Goal: Information Seeking & Learning: Stay updated

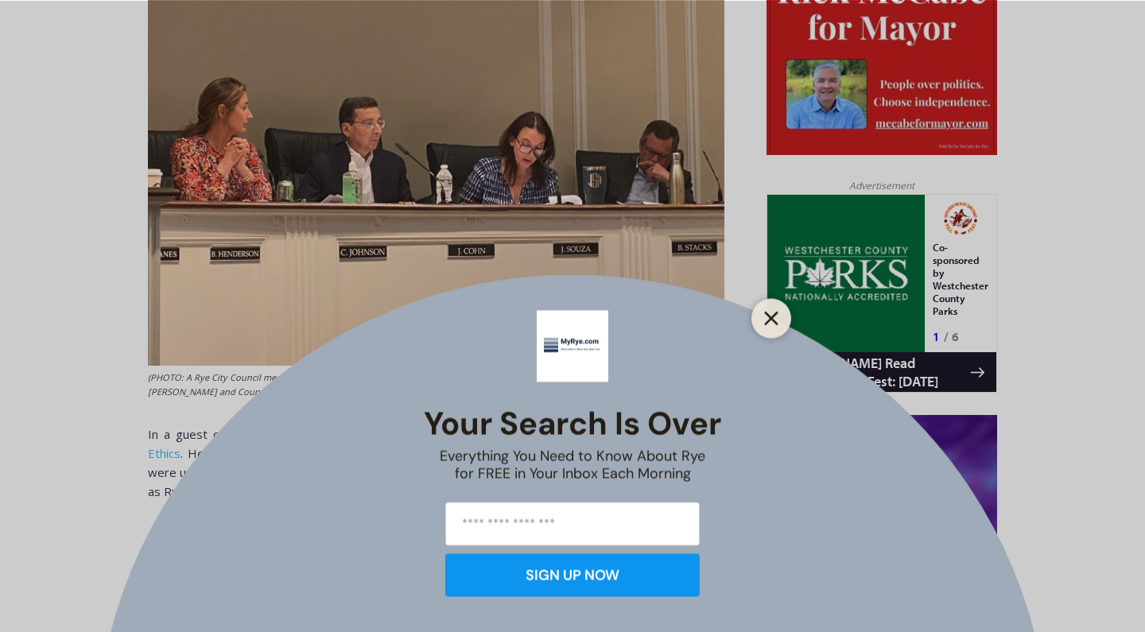
click at [770, 318] on line "Close" at bounding box center [771, 317] width 11 height 11
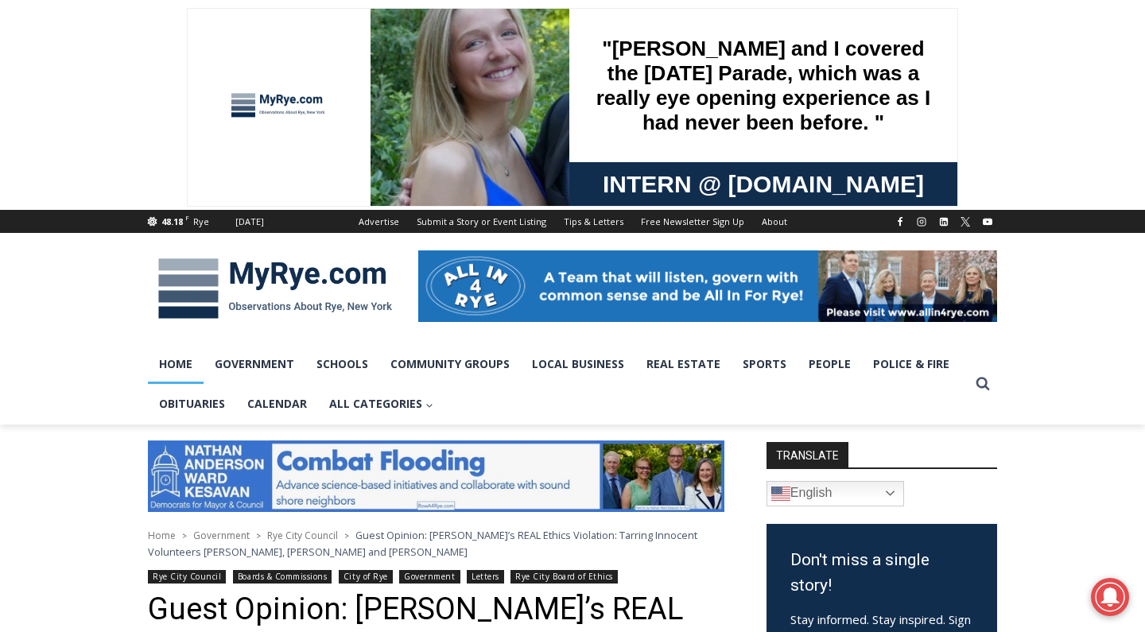
click at [190, 365] on link "Home" at bounding box center [176, 364] width 56 height 40
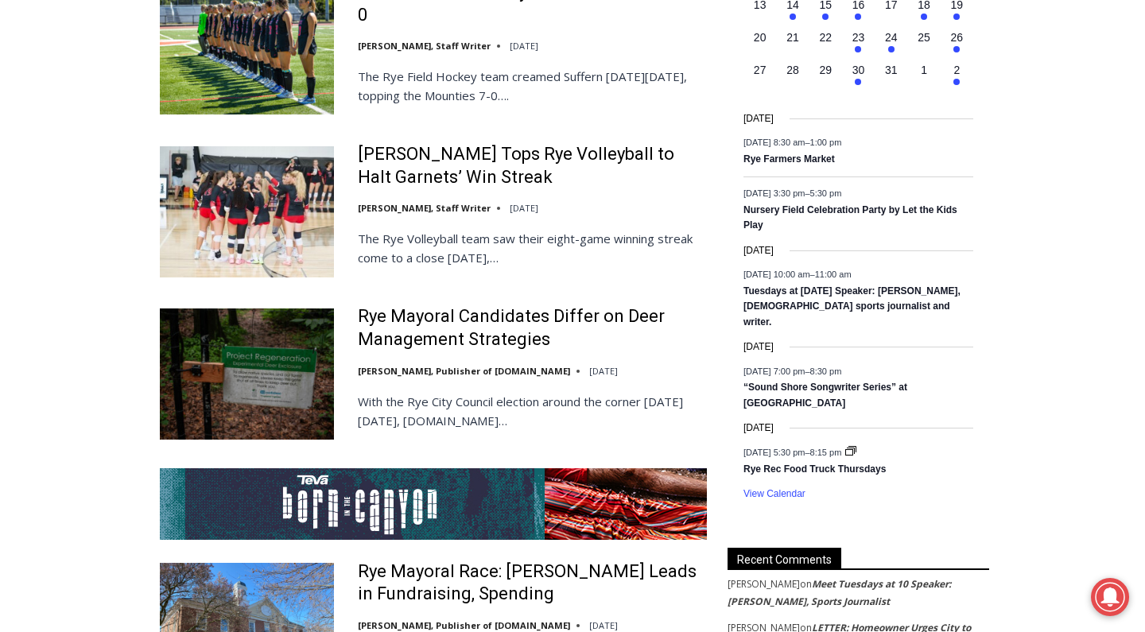
scroll to position [2871, 0]
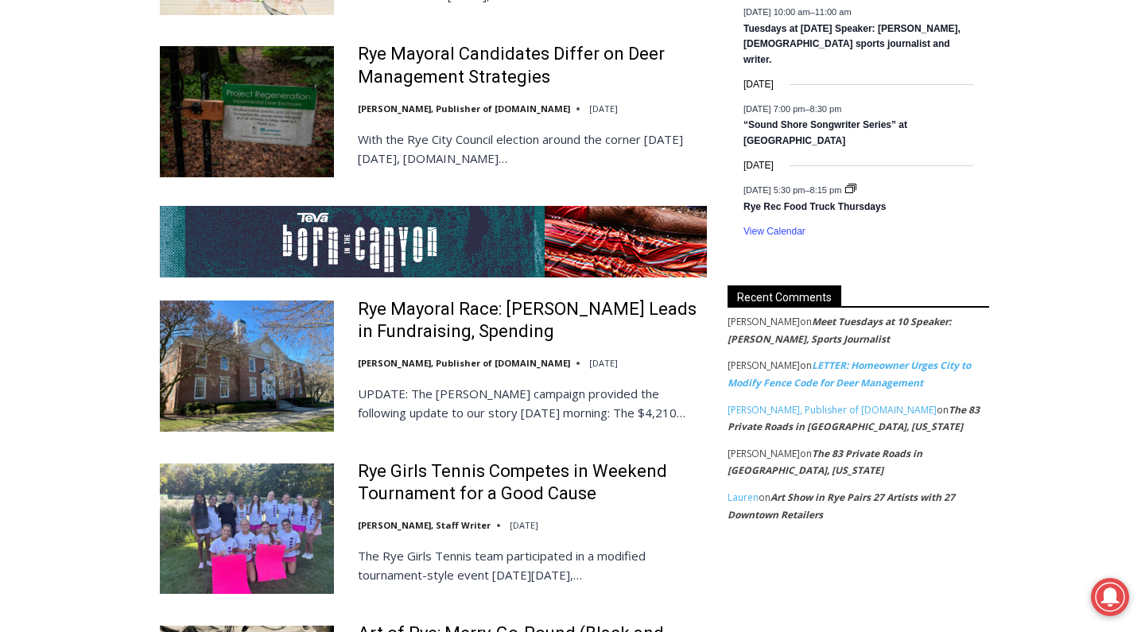
click at [835, 359] on link "LETTER: Homeowner Urges City to Modify Fence Code for Deer Management" at bounding box center [848, 374] width 243 height 31
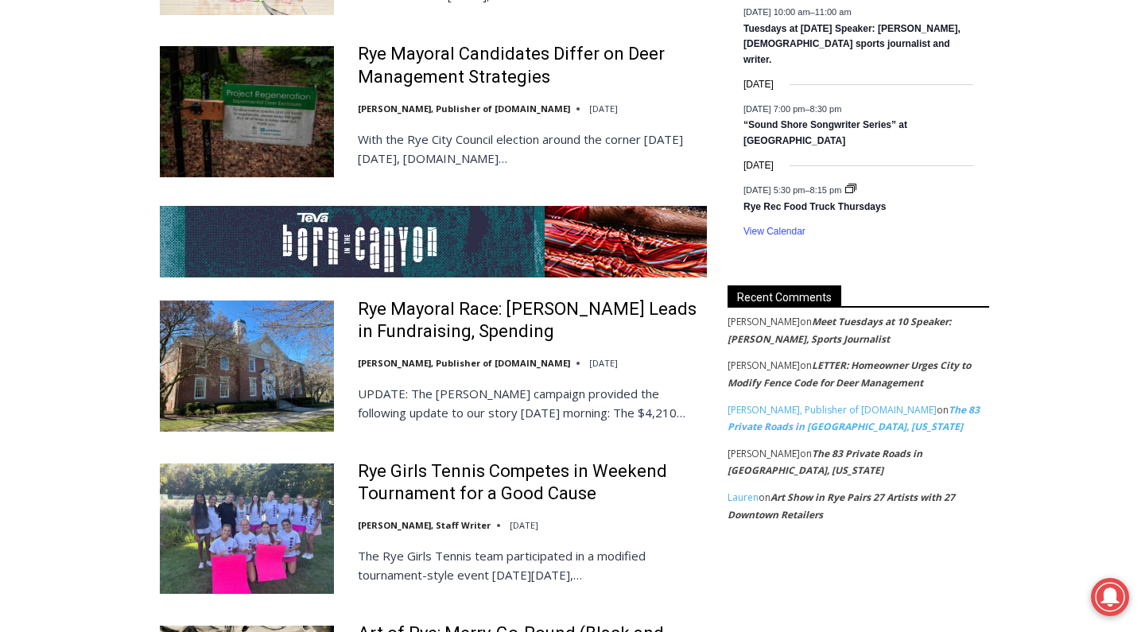
click at [766, 403] on link "The 83 Private Roads in [GEOGRAPHIC_DATA], [US_STATE]" at bounding box center [853, 418] width 252 height 31
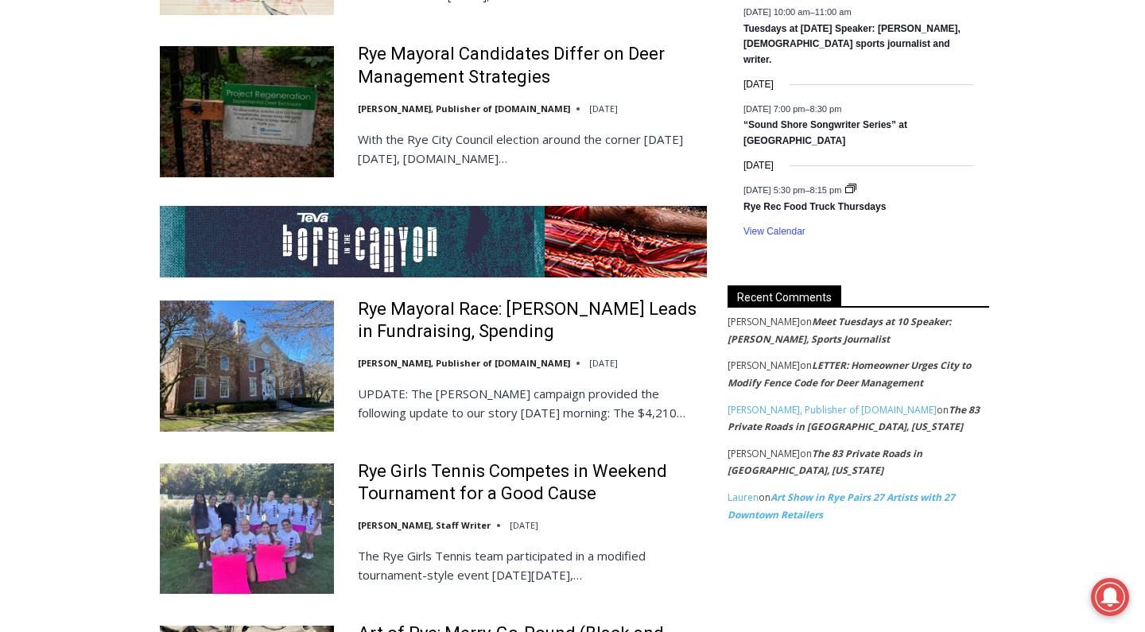
click at [815, 490] on link "Art Show in Rye Pairs 27 Artists with 27 Downtown Retailers" at bounding box center [840, 505] width 227 height 31
